Goal: Book appointment/travel/reservation

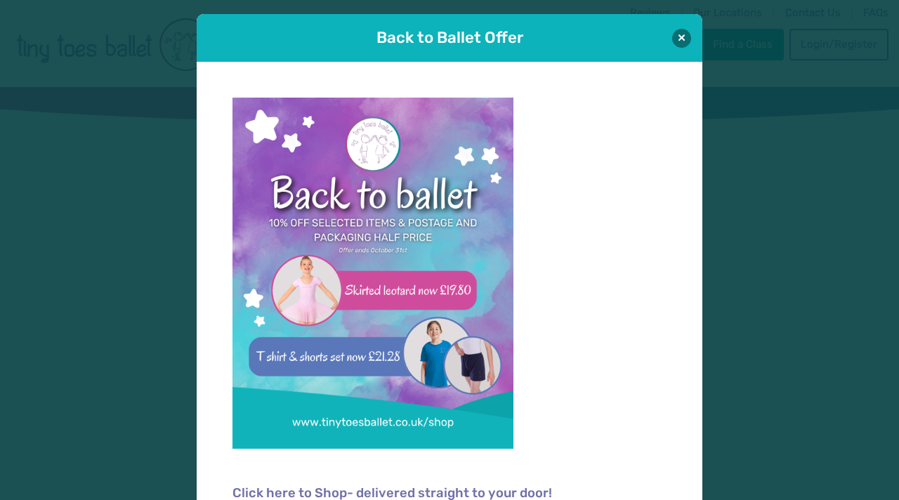
scroll to position [35, 0]
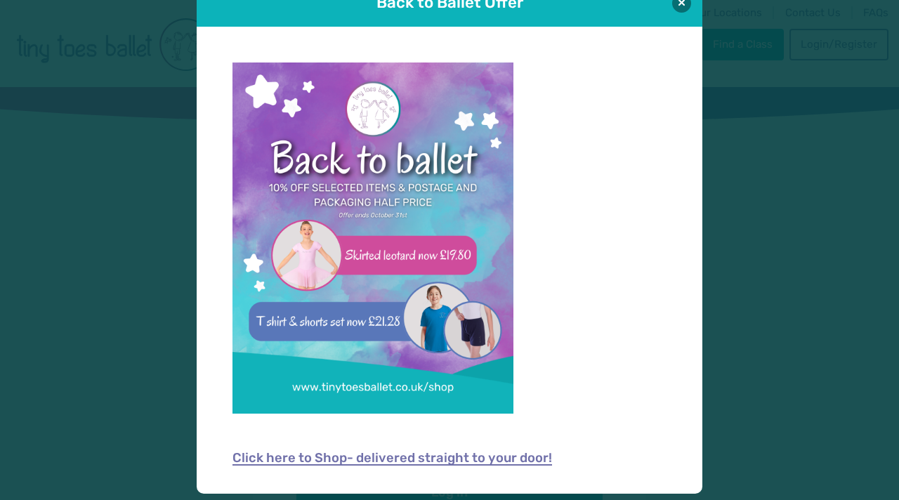
type input "**********"
click at [426, 460] on link "Click here to Shop- delivered straight to your door!" at bounding box center [393, 459] width 320 height 14
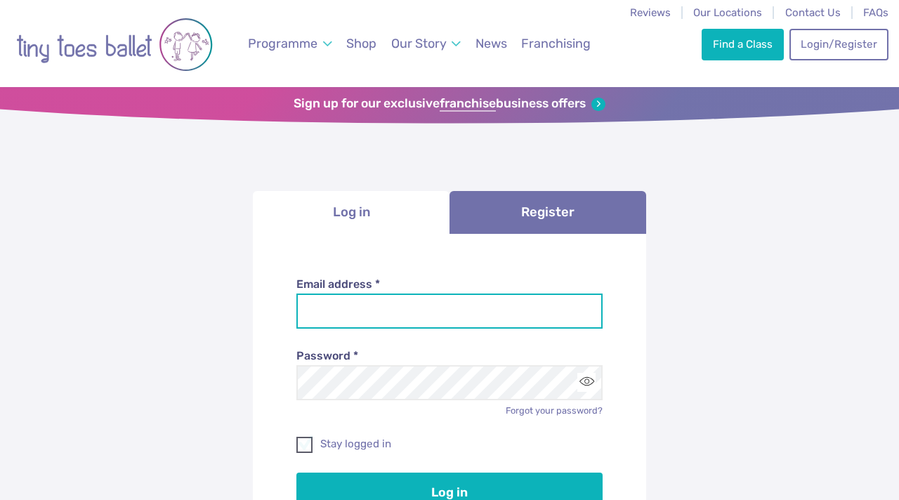
type input "**********"
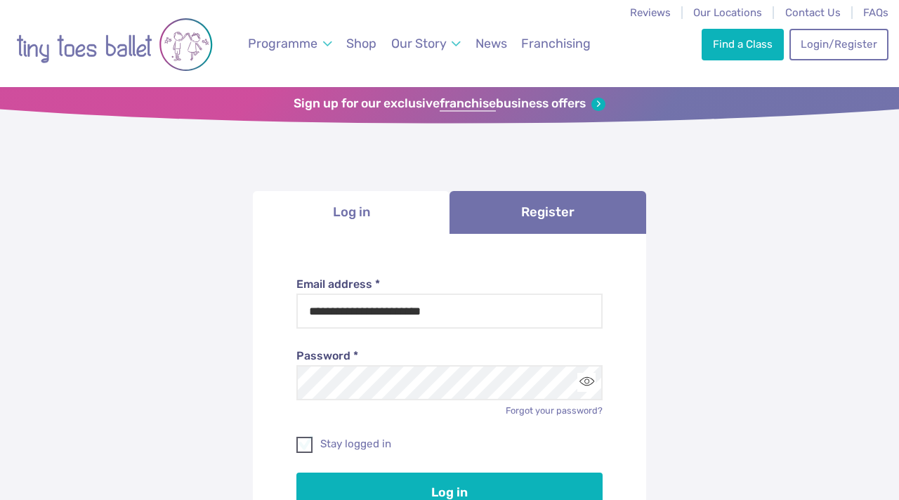
click at [303, 448] on span at bounding box center [305, 447] width 15 height 13
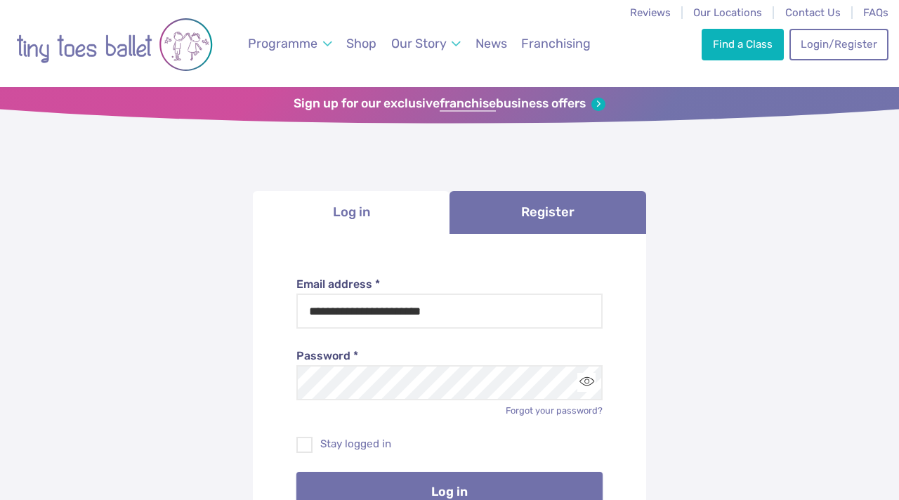
click at [361, 481] on button "Log in" at bounding box center [449, 491] width 307 height 39
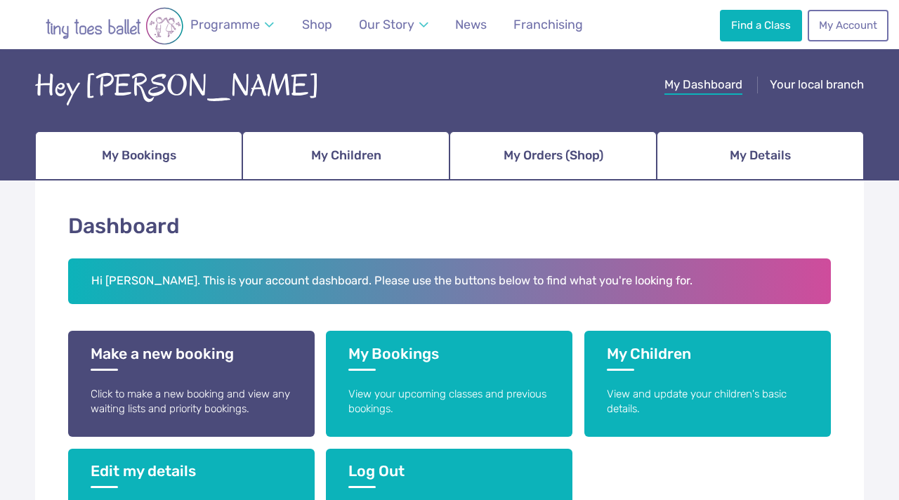
scroll to position [98, 0]
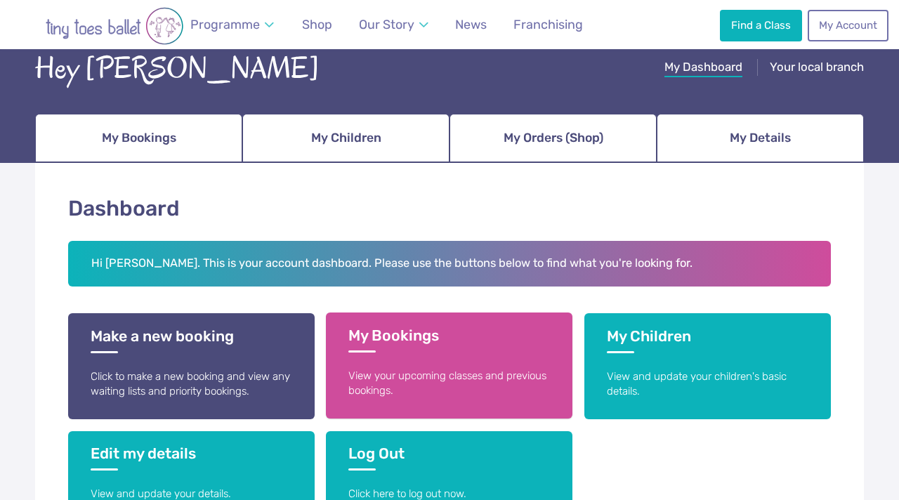
click at [387, 386] on p "View your upcoming classes and previous bookings." at bounding box center [449, 384] width 202 height 30
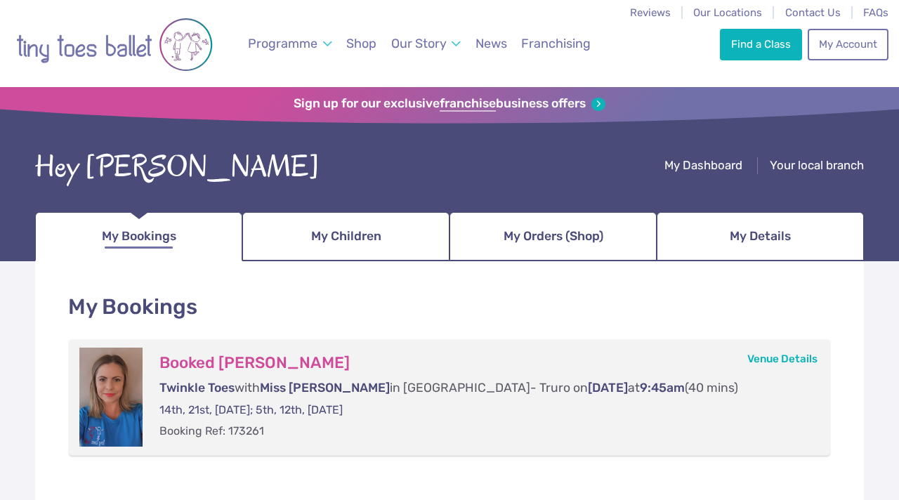
click at [157, 247] on span "My Bookings" at bounding box center [139, 236] width 74 height 25
click at [122, 48] on img "Go to home page" at bounding box center [114, 44] width 197 height 71
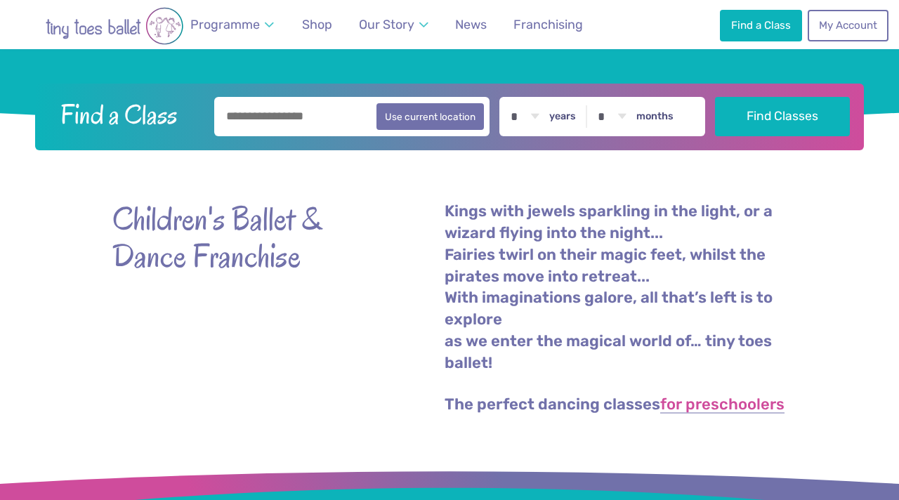
scroll to position [336, 0]
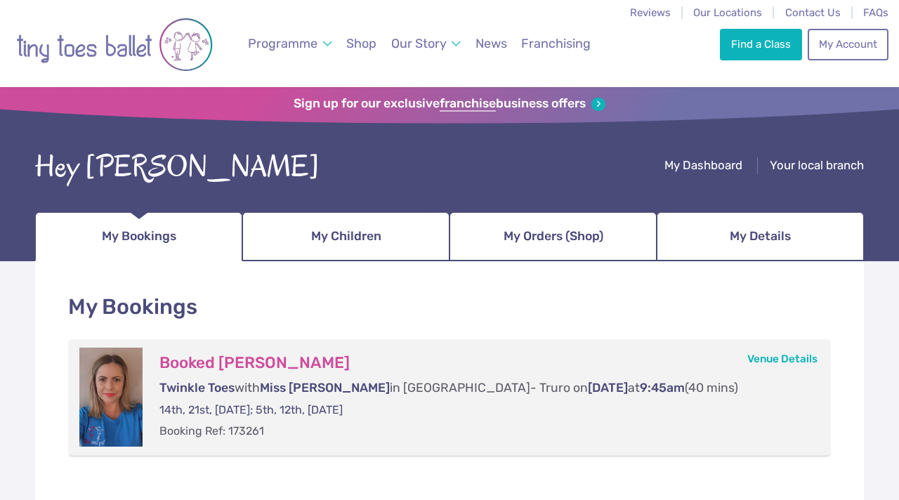
click at [294, 397] on div "Booked [PERSON_NAME] Twinkle Toes with Miss [PERSON_NAME] in [GEOGRAPHIC_DATA]-…" at bounding box center [481, 397] width 677 height 99
click at [243, 439] on p "Booking Ref: 173261" at bounding box center [481, 431] width 644 height 15
click at [265, 361] on h3 "Booked [PERSON_NAME]" at bounding box center [481, 363] width 644 height 20
click at [363, 243] on span "My Children" at bounding box center [346, 236] width 70 height 25
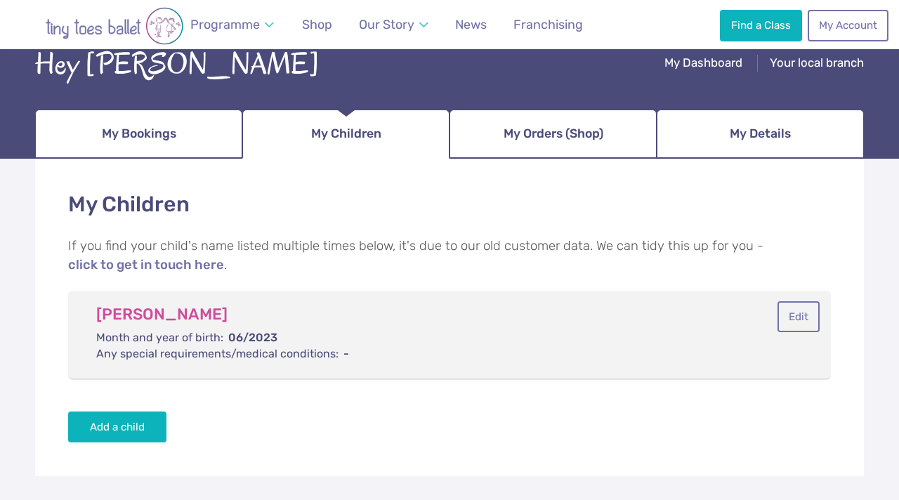
scroll to position [107, 0]
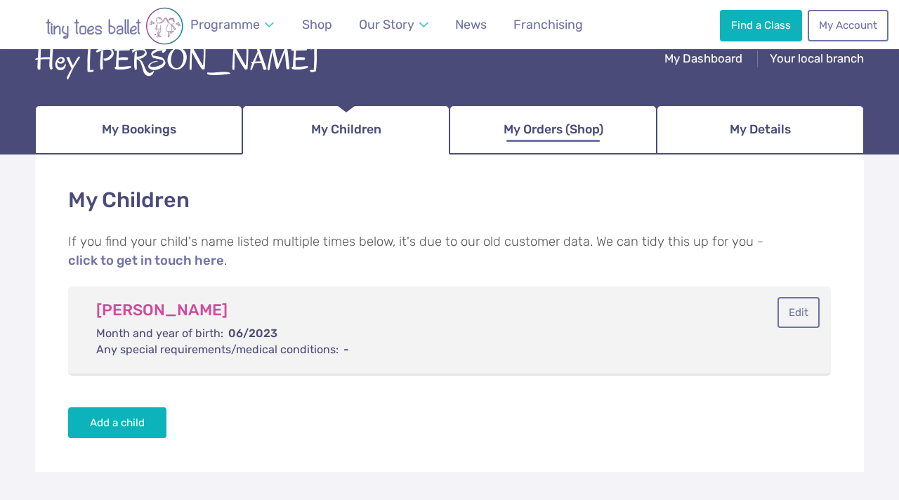
click at [536, 138] on span "My Orders (Shop)" at bounding box center [554, 129] width 100 height 25
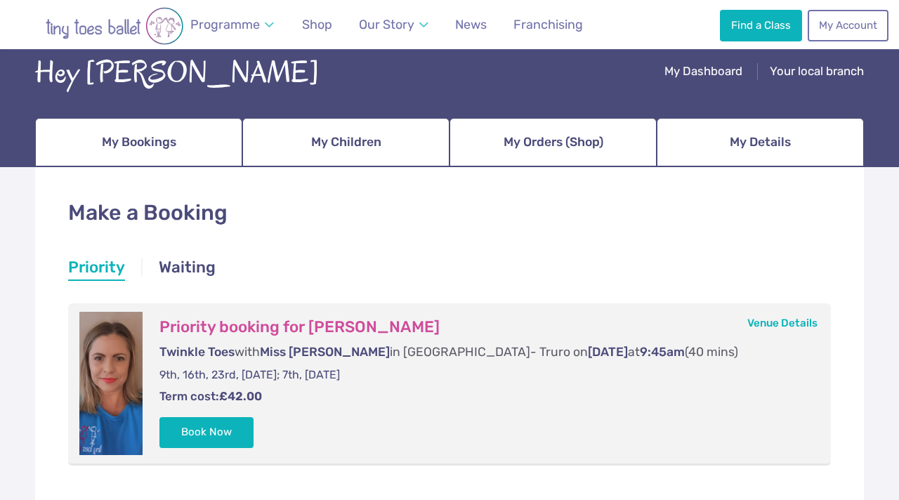
scroll to position [97, 0]
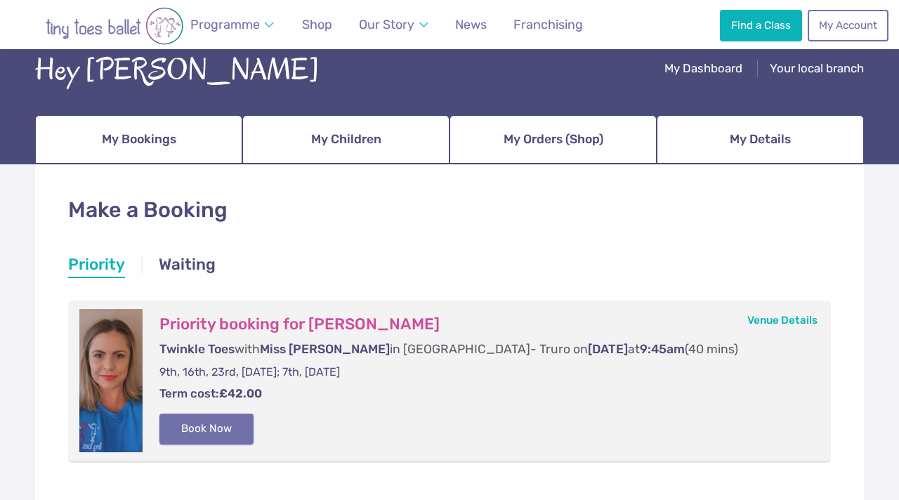
click at [210, 422] on button "Book Now" at bounding box center [206, 429] width 94 height 31
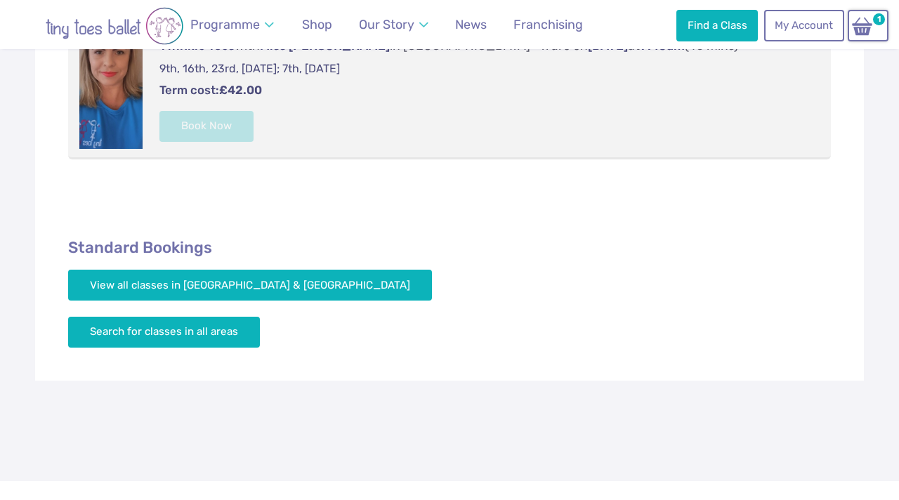
scroll to position [403, 0]
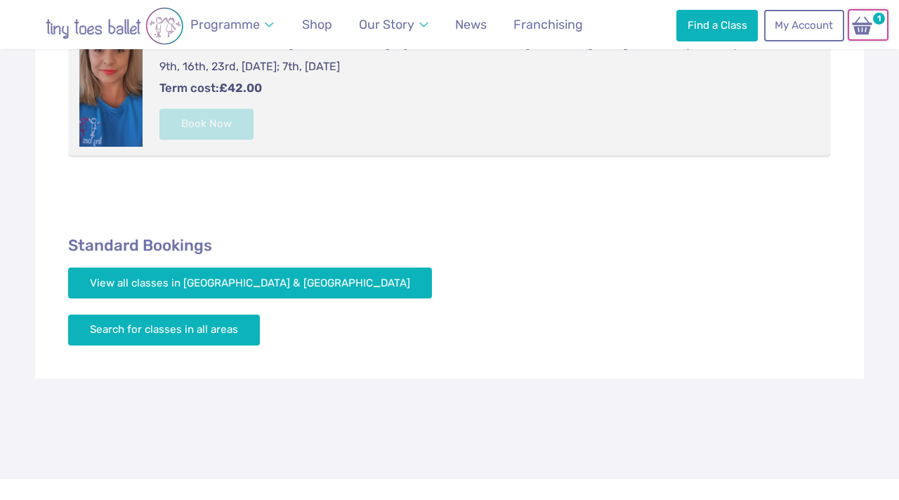
click at [861, 30] on img at bounding box center [862, 25] width 27 height 20
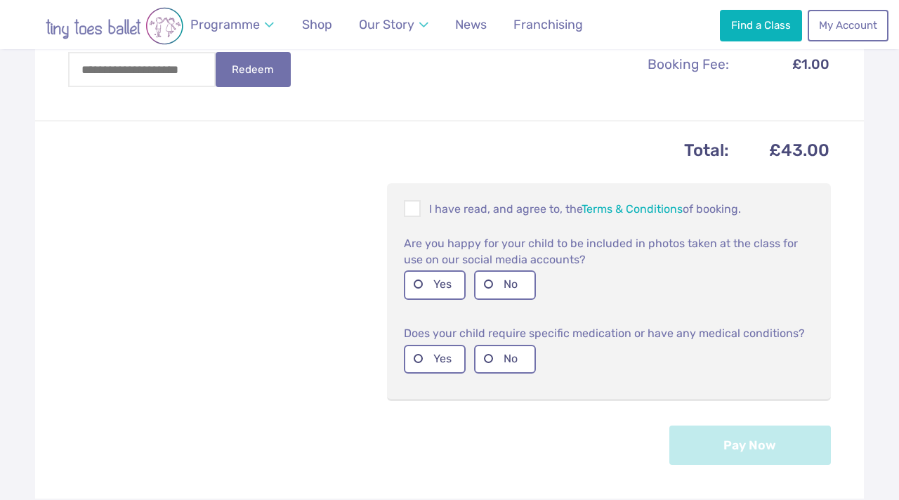
scroll to position [540, 0]
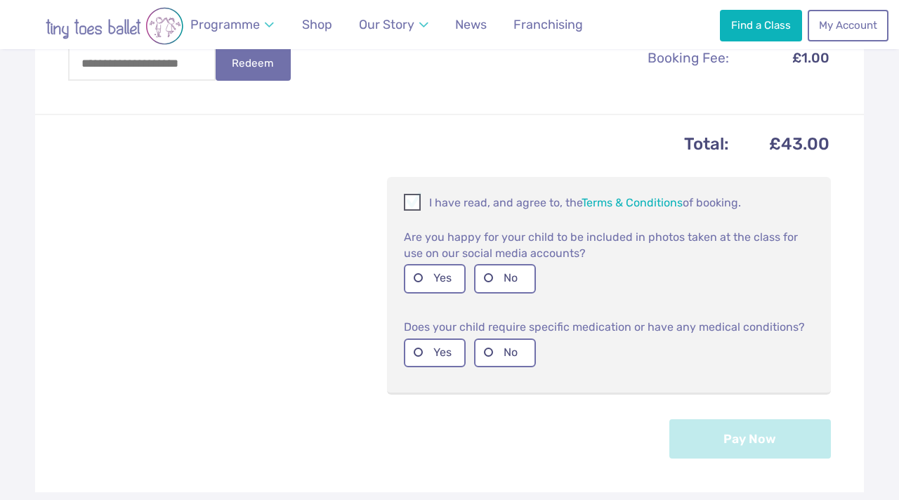
click at [414, 198] on span at bounding box center [412, 204] width 15 height 13
